Goal: Transaction & Acquisition: Purchase product/service

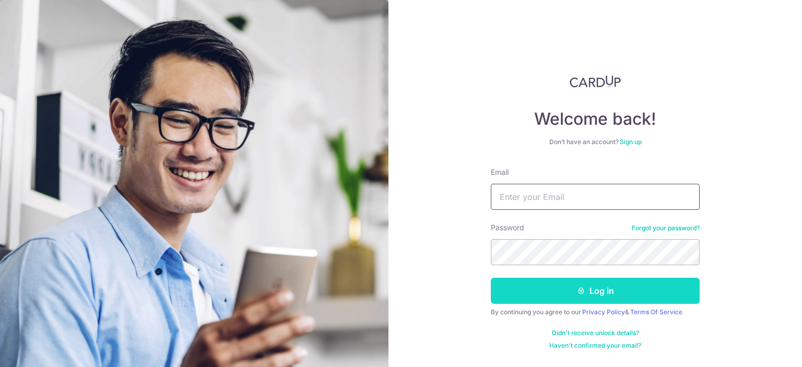
type input "jerrygoh91@gmail.com"
click at [616, 291] on button "Log in" at bounding box center [595, 291] width 209 height 26
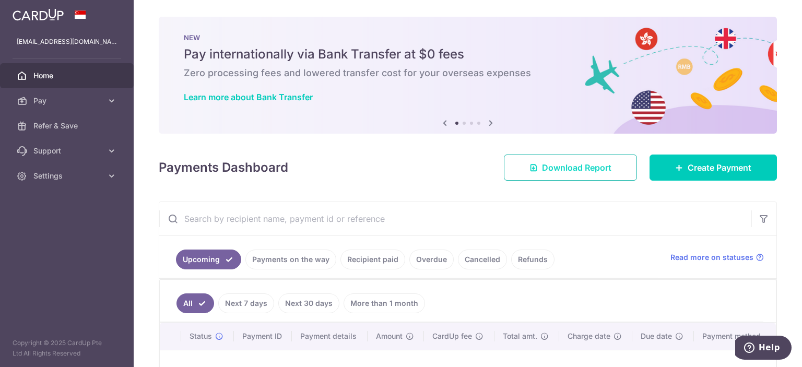
scroll to position [122, 0]
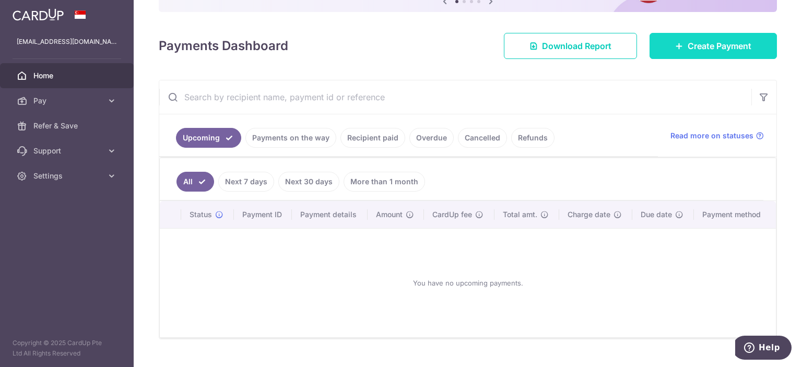
click at [678, 49] on link "Create Payment" at bounding box center [713, 46] width 127 height 26
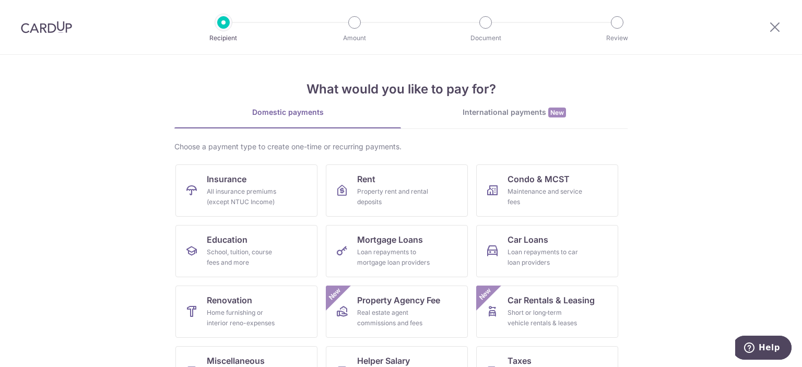
scroll to position [100, 0]
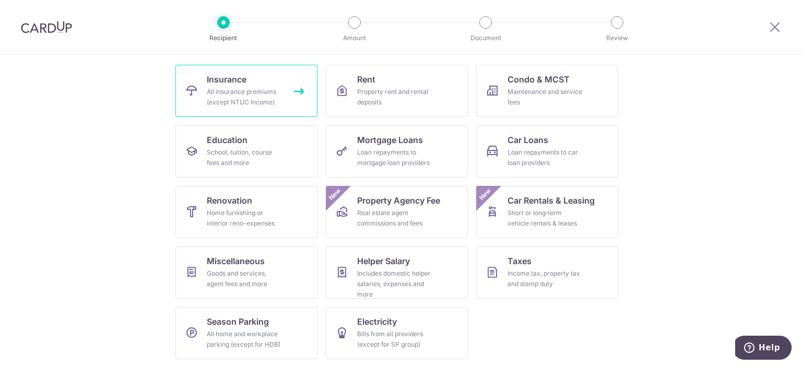
click at [265, 96] on div "All insurance premiums (except NTUC Income)" at bounding box center [244, 97] width 75 height 21
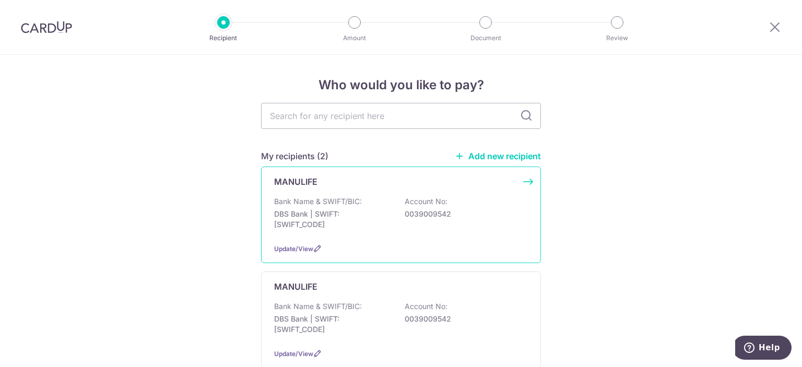
click at [513, 189] on div "MANULIFE Bank Name & SWIFT/BIC: DBS Bank | SWIFT: DBSSSGSGXXX Account No: 00390…" at bounding box center [401, 215] width 280 height 97
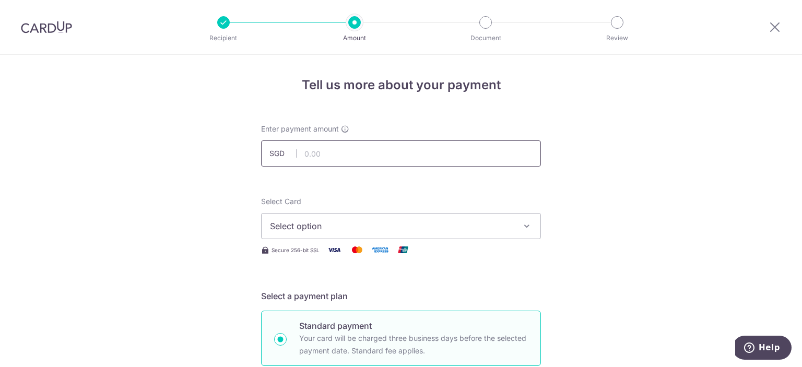
click at [401, 155] on input "text" at bounding box center [401, 153] width 280 height 26
type input "3,600.00"
click at [412, 221] on span "Select option" at bounding box center [391, 226] width 243 height 13
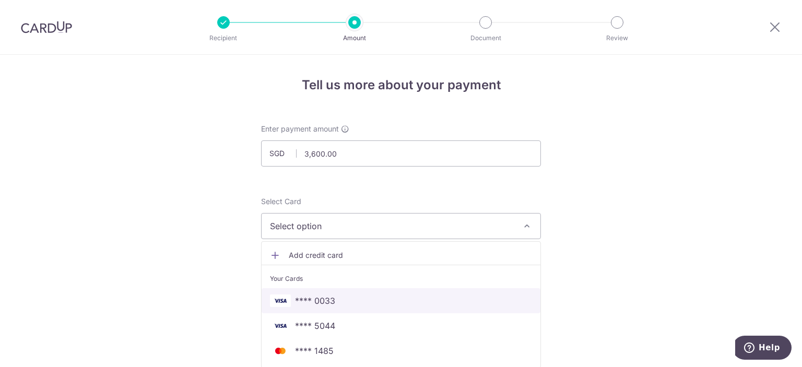
drag, startPoint x: 406, startPoint y: 307, endPoint x: 446, endPoint y: 257, distance: 63.9
click at [405, 307] on link "**** 0033" at bounding box center [401, 300] width 279 height 25
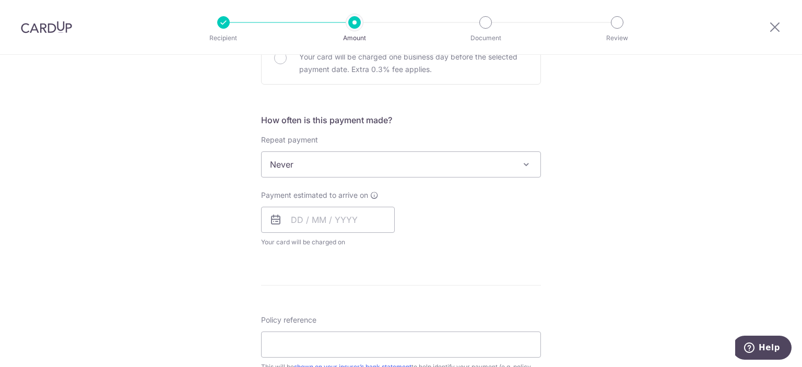
scroll to position [366, 0]
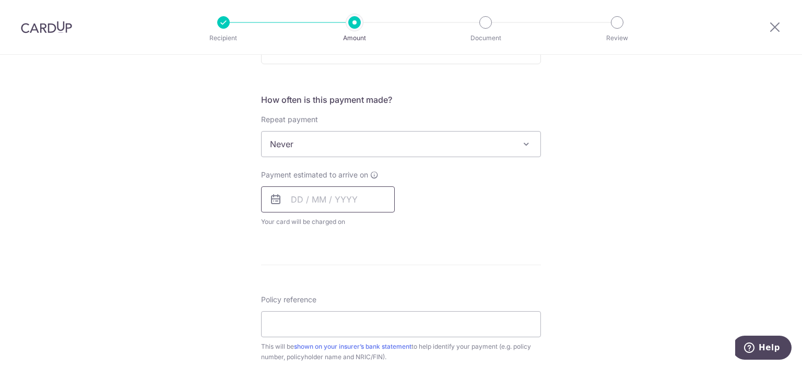
click at [338, 194] on input "text" at bounding box center [328, 199] width 134 height 26
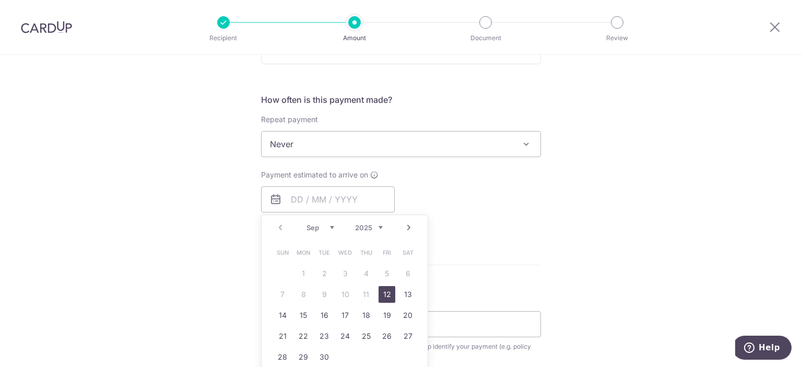
click at [386, 292] on link "12" at bounding box center [387, 294] width 17 height 17
type input "[DATE]"
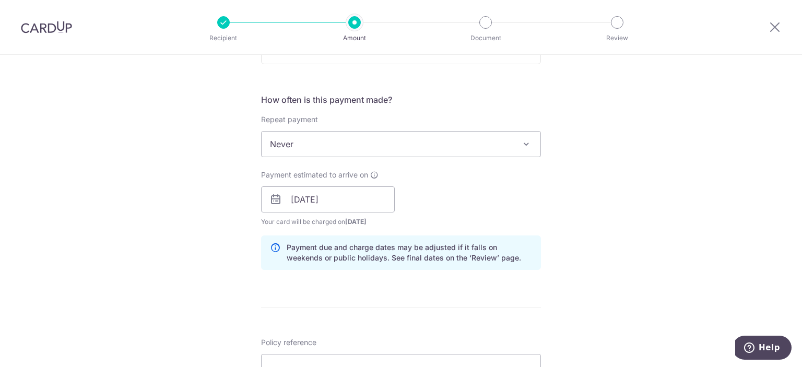
click at [627, 188] on div "Tell us more about your payment Enter payment amount SGD 3,600.00 3600.00 Selec…" at bounding box center [401, 183] width 802 height 988
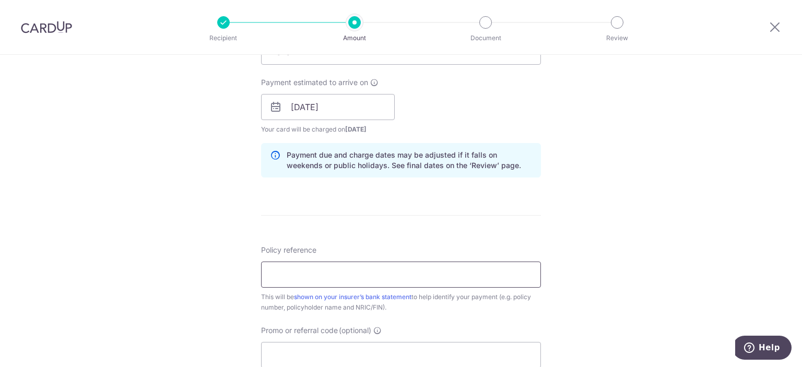
scroll to position [487, 0]
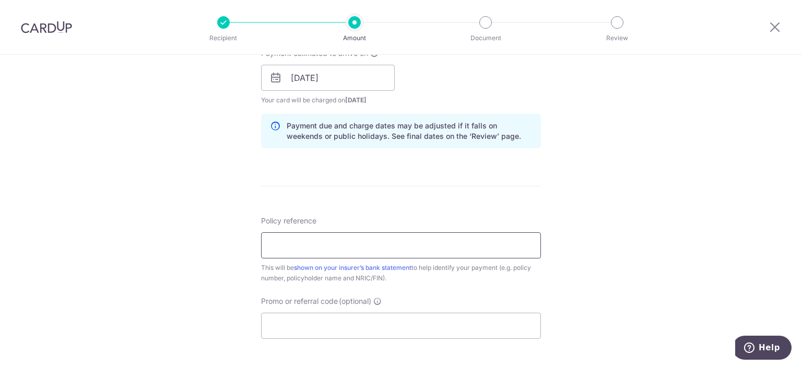
click at [392, 245] on input "Policy reference" at bounding box center [401, 245] width 280 height 26
click at [326, 321] on input "Promo or referral code (optional)" at bounding box center [401, 326] width 280 height 26
paste input "BOFF185"
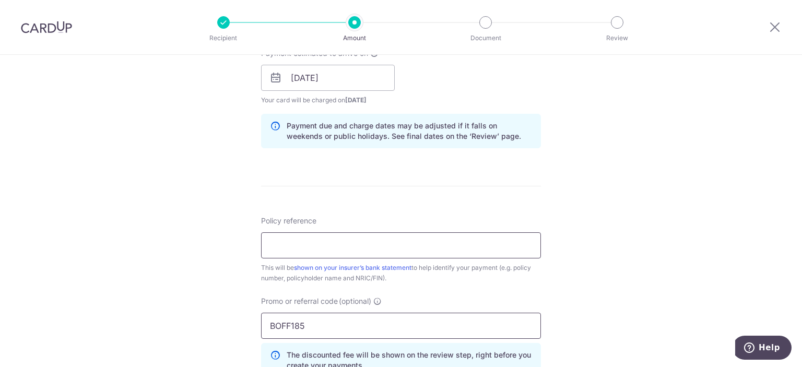
type input "BOFF185"
click at [307, 241] on input "Policy reference" at bounding box center [401, 245] width 280 height 26
paste input "003-900954-2"
click at [320, 242] on input "003-900954-2" at bounding box center [401, 245] width 280 height 26
drag, startPoint x: 288, startPoint y: 244, endPoint x: 282, endPoint y: 242, distance: 6.0
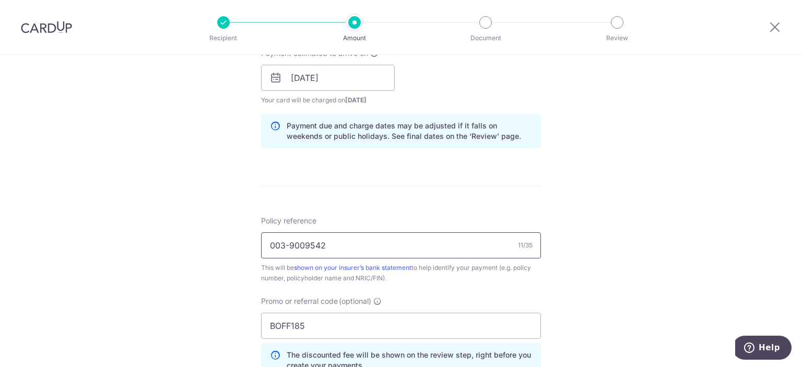
click at [282, 242] on input "003-9009542" at bounding box center [401, 245] width 280 height 26
click at [265, 241] on input "0039009542" at bounding box center [401, 245] width 280 height 26
type input "Account 0039009542"
click at [656, 250] on div "Tell us more about your payment Enter payment amount SGD 3,600.00 3600.00 Selec…" at bounding box center [401, 85] width 802 height 1035
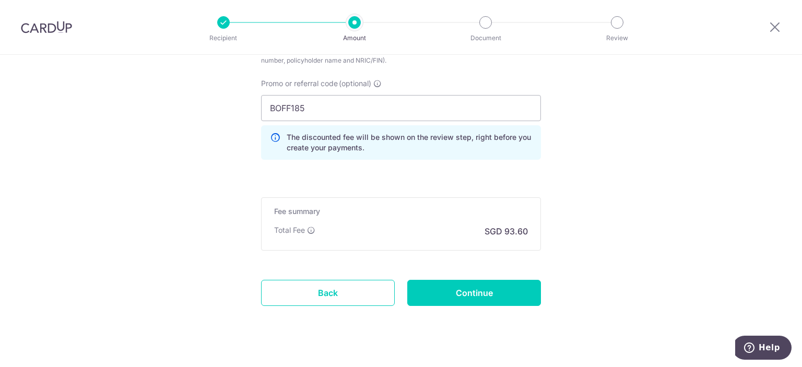
scroll to position [721, 0]
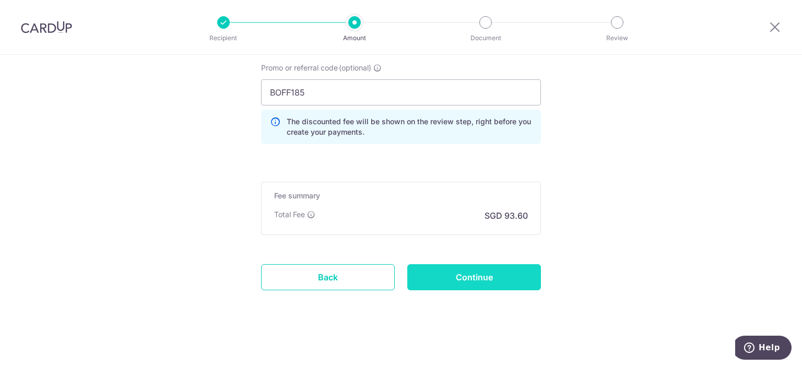
click at [491, 280] on input "Continue" at bounding box center [474, 277] width 134 height 26
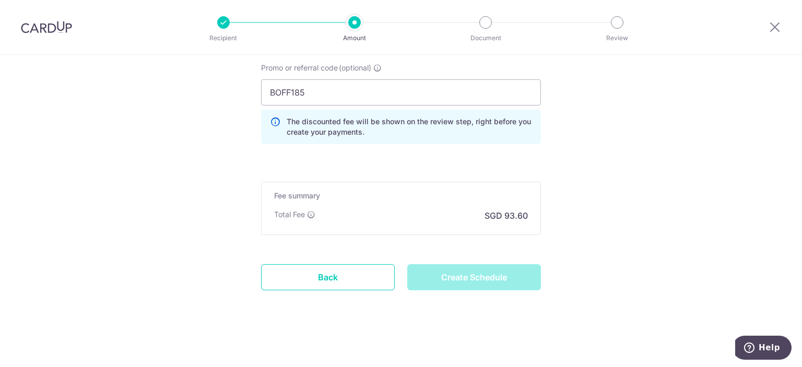
type input "Create Schedule"
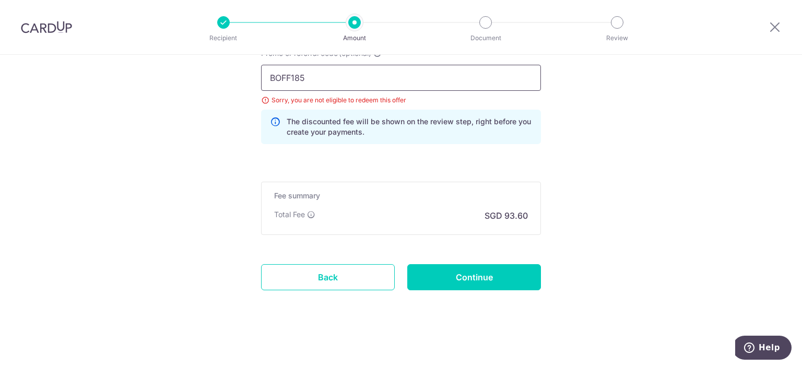
drag, startPoint x: 406, startPoint y: 84, endPoint x: 218, endPoint y: 72, distance: 188.4
paste input "REC"
type input "REC185"
click at [466, 282] on input "Continue" at bounding box center [474, 277] width 134 height 26
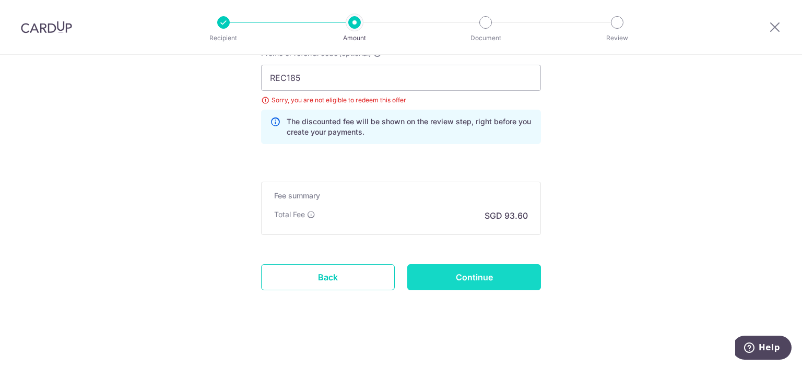
type input "Update Schedule"
drag, startPoint x: 324, startPoint y: 77, endPoint x: 208, endPoint y: 83, distance: 116.1
paste input "OFF22"
type input "OFF225"
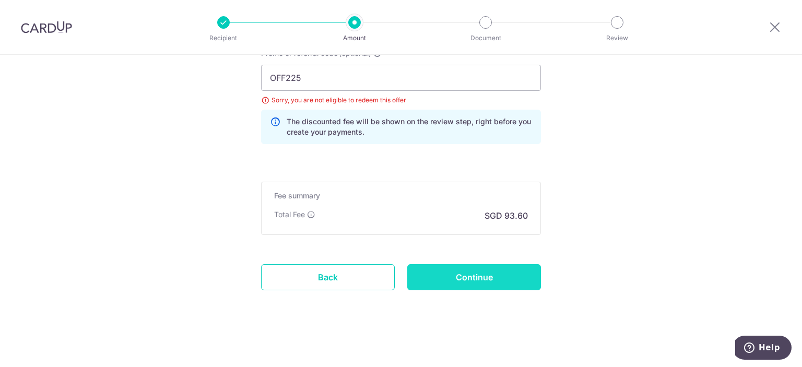
click at [463, 279] on input "Continue" at bounding box center [474, 277] width 134 height 26
type input "Update Schedule"
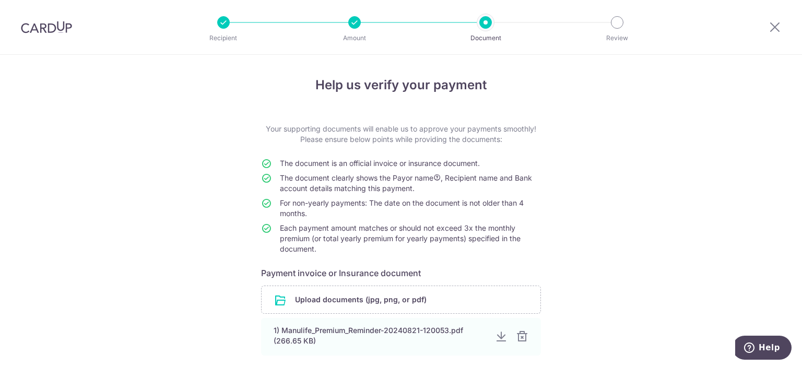
scroll to position [98, 0]
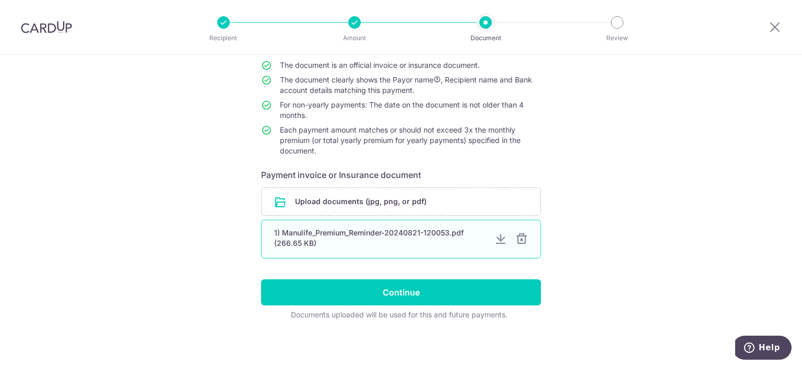
click at [517, 238] on div at bounding box center [521, 239] width 13 height 13
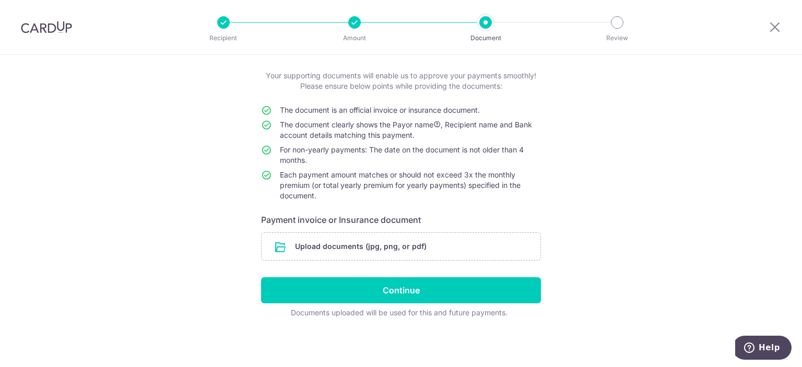
scroll to position [52, 0]
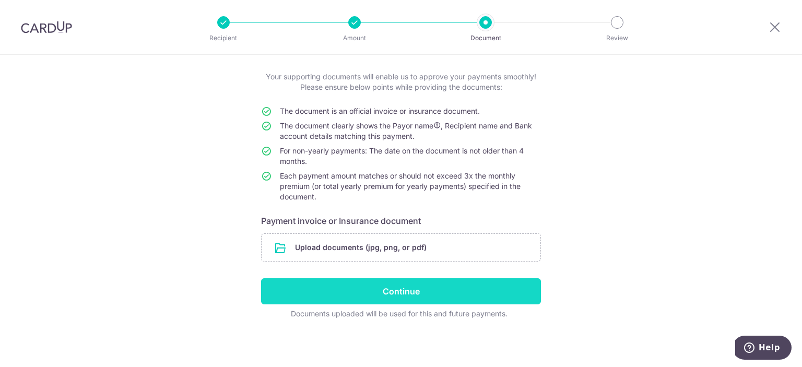
click at [443, 287] on input "Continue" at bounding box center [401, 291] width 280 height 26
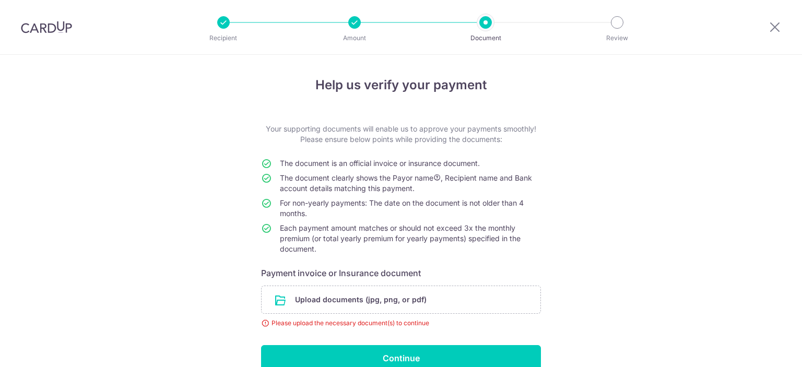
scroll to position [67, 0]
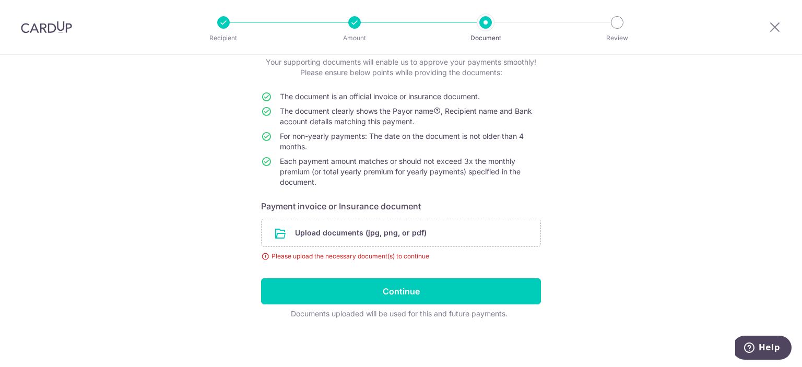
click at [485, 22] on div at bounding box center [485, 22] width 13 height 13
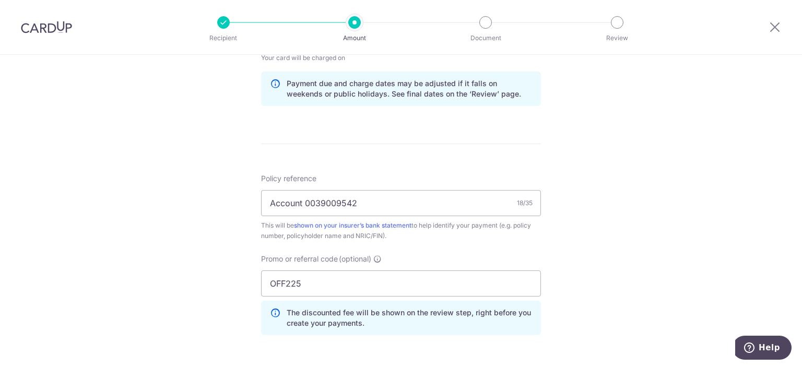
scroll to position [721, 0]
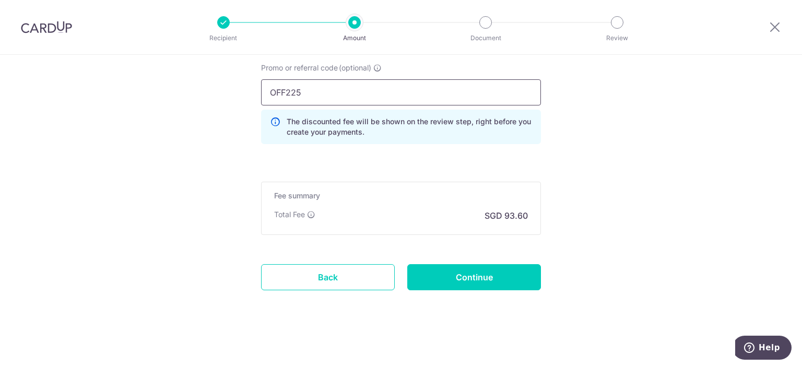
drag, startPoint x: 314, startPoint y: 87, endPoint x: 163, endPoint y: 81, distance: 151.6
paste input "REC18"
type input "REC185"
click at [490, 275] on input "Continue" at bounding box center [474, 277] width 134 height 26
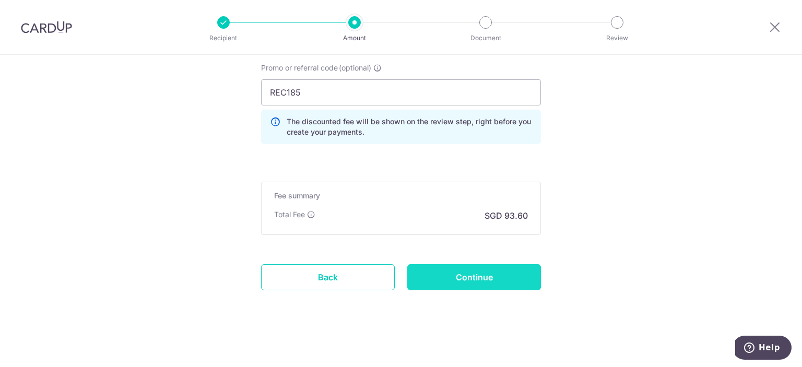
type input "Update Schedule"
